Goal: Information Seeking & Learning: Learn about a topic

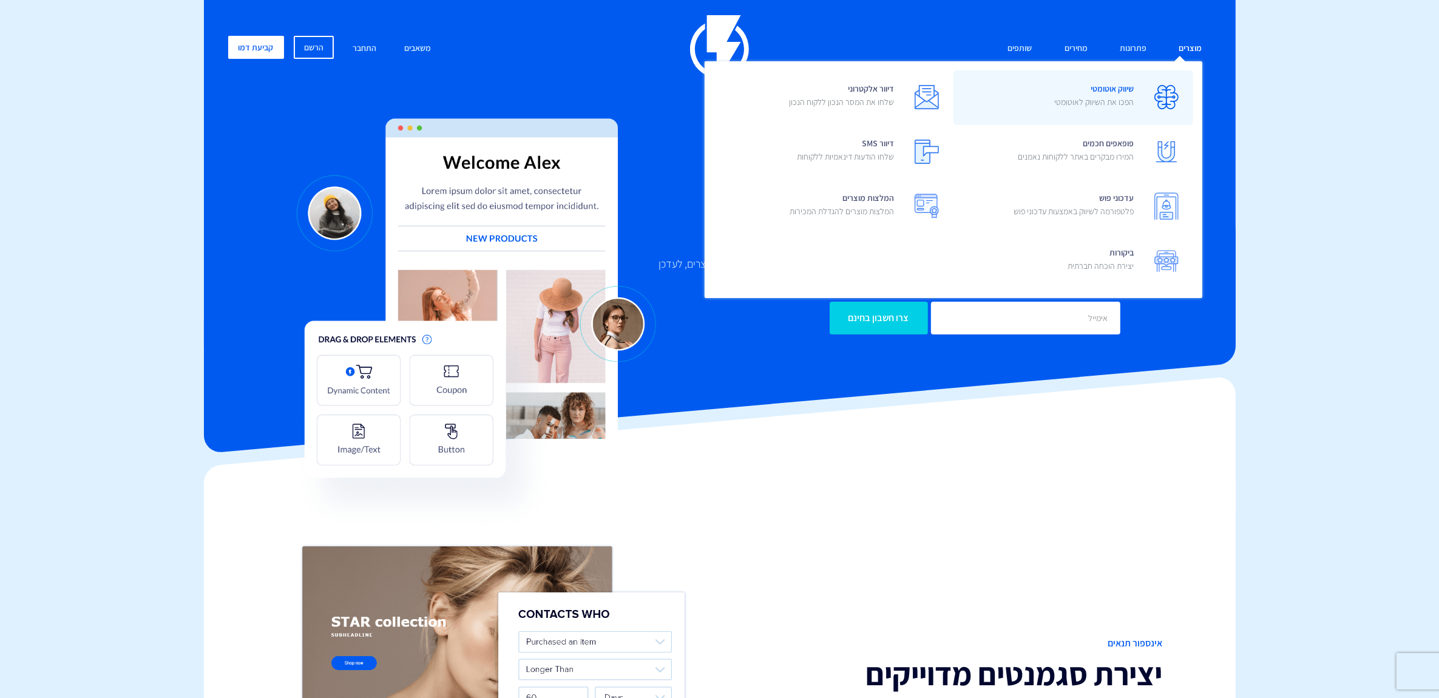
click at [1077, 98] on p "הפכו את השיווק לאוטומטי" at bounding box center [1095, 102] width 80 height 12
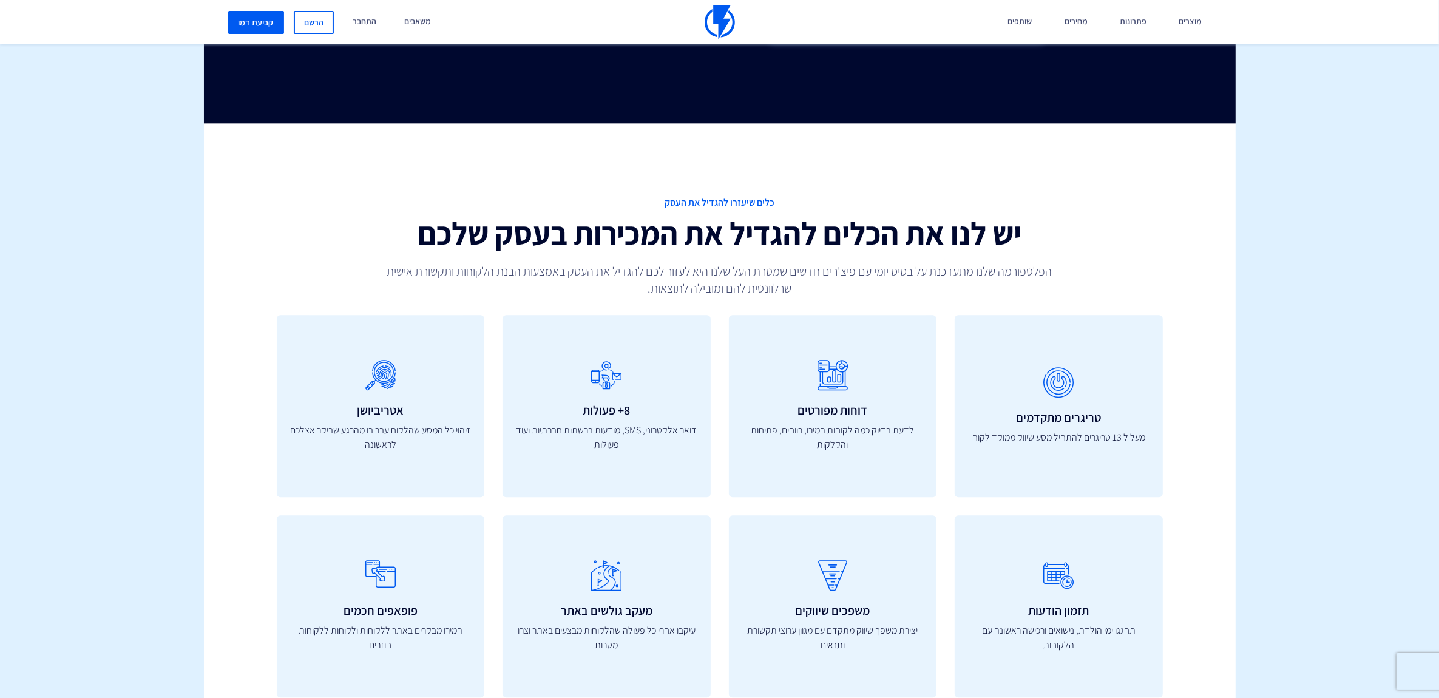
scroll to position [3490, 0]
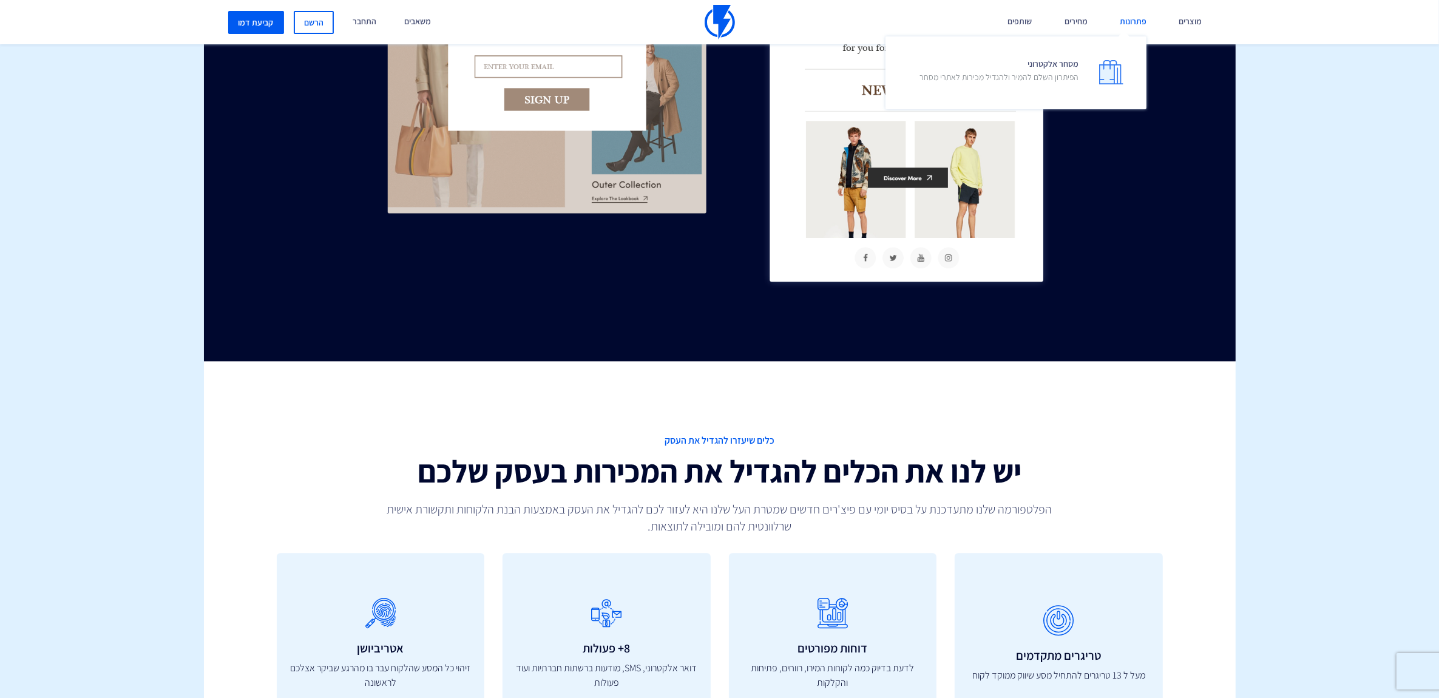
click at [1137, 23] on link "פתרונות" at bounding box center [1133, 22] width 45 height 44
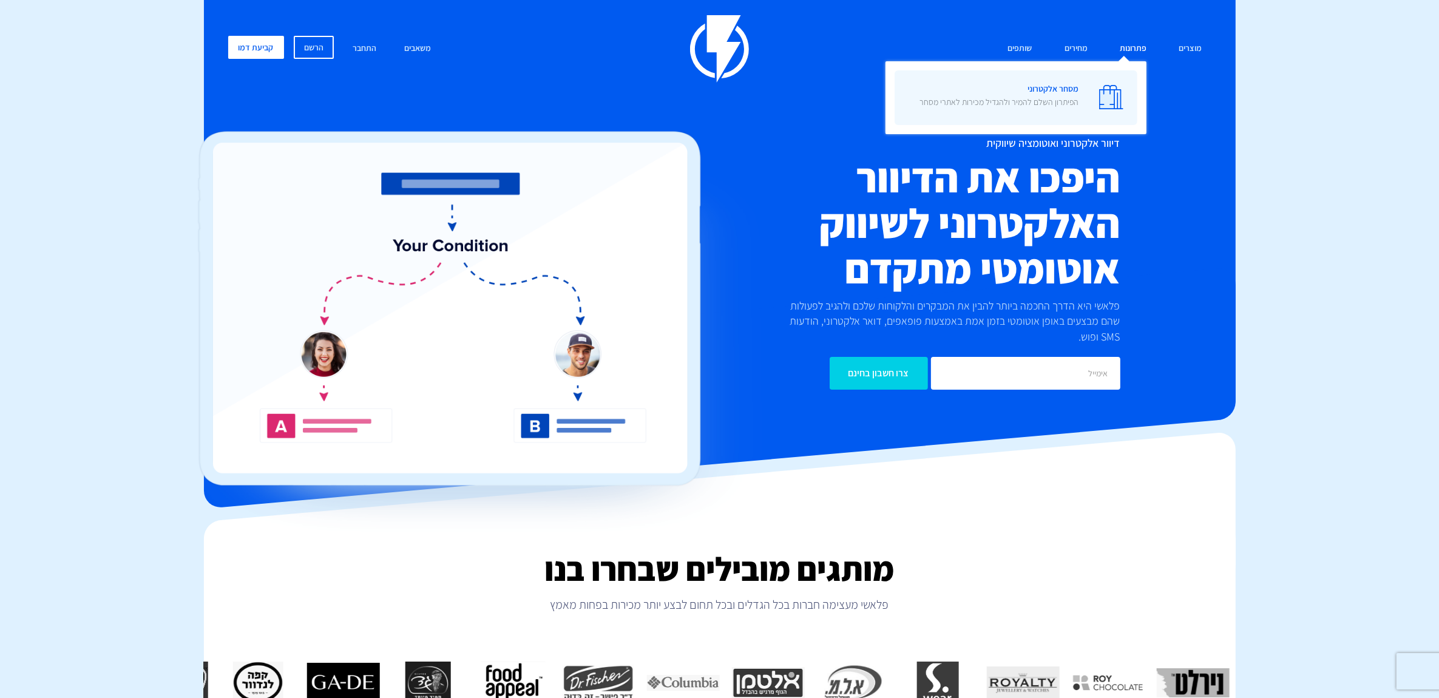
click at [1109, 88] on img at bounding box center [1111, 97] width 24 height 24
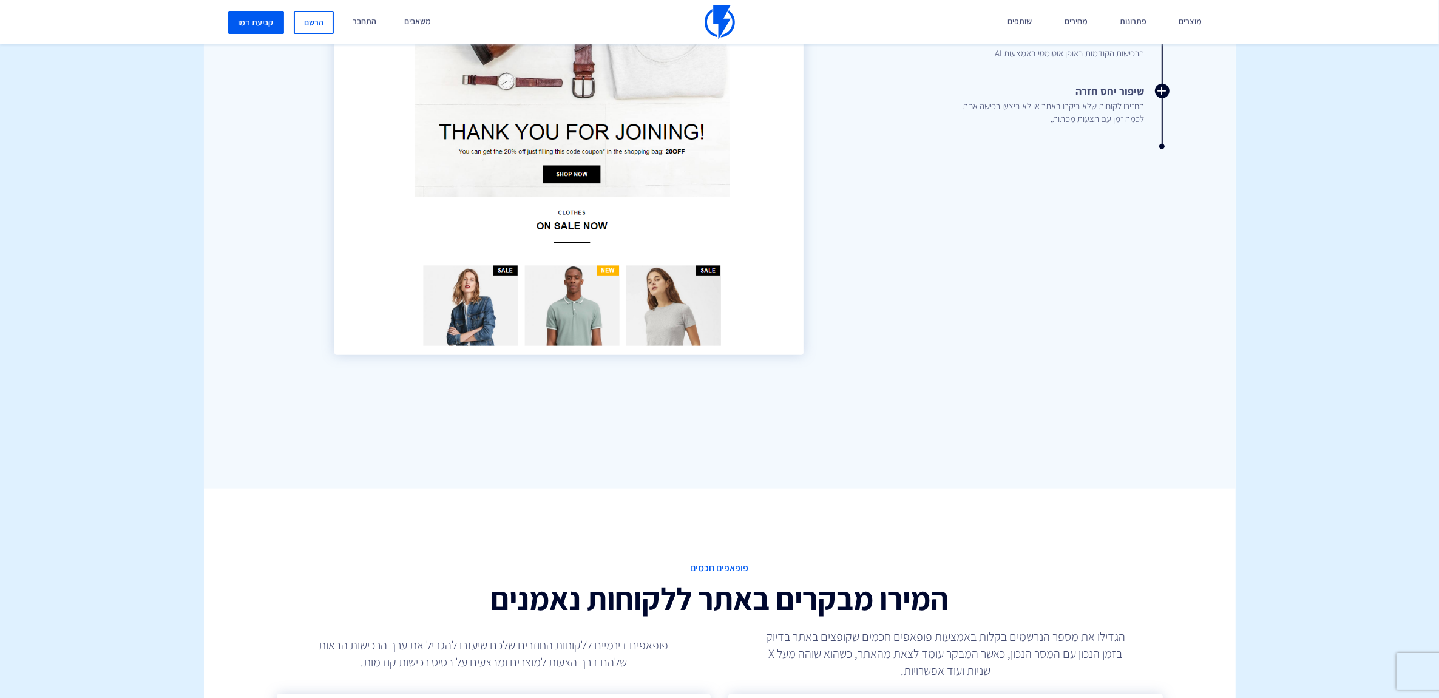
scroll to position [1669, 0]
